Goal: Task Accomplishment & Management: Use online tool/utility

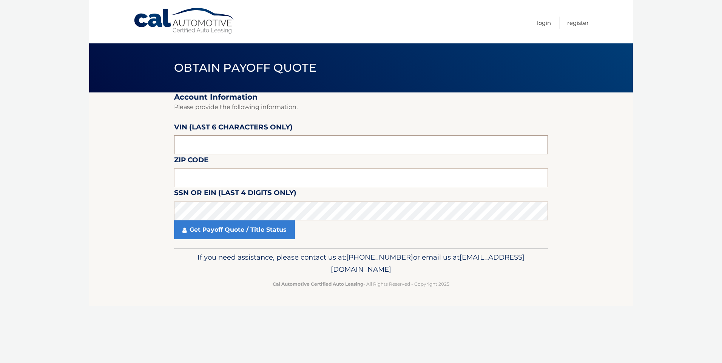
click at [194, 142] on input "text" at bounding box center [361, 145] width 374 height 19
type input "011646"
click at [192, 179] on input "text" at bounding box center [361, 177] width 374 height 19
drag, startPoint x: 205, startPoint y: 181, endPoint x: 197, endPoint y: 178, distance: 9.2
click at [205, 181] on input "text" at bounding box center [361, 177] width 374 height 19
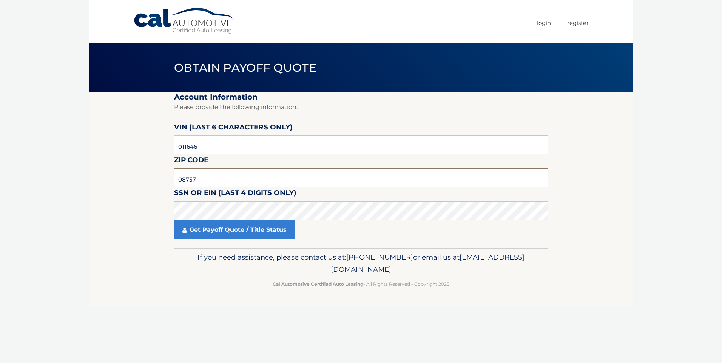
type input "08757"
click at [195, 226] on link "Get Payoff Quote / Title Status" at bounding box center [234, 229] width 121 height 19
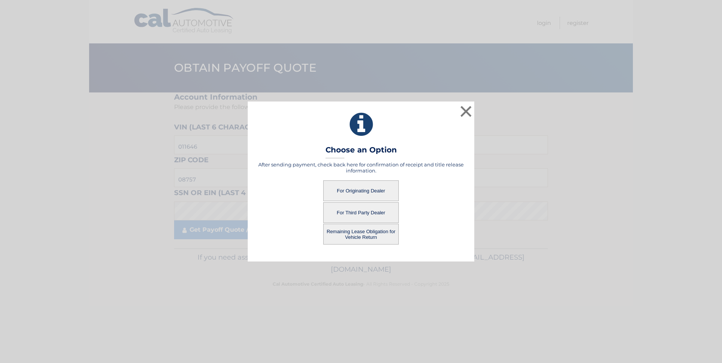
click at [367, 193] on button "For Originating Dealer" at bounding box center [360, 190] width 75 height 21
click at [359, 186] on button "For Originating Dealer" at bounding box center [360, 190] width 75 height 21
